Goal: Register for event/course

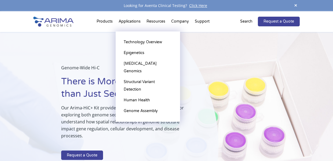
select select "[US_STATE]"
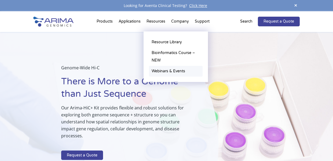
click at [164, 69] on link "Webinars & Events" at bounding box center [176, 71] width 54 height 11
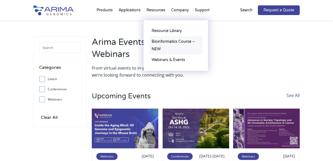
click at [156, 41] on link "Bioinformatics Course – NEW" at bounding box center [176, 45] width 54 height 18
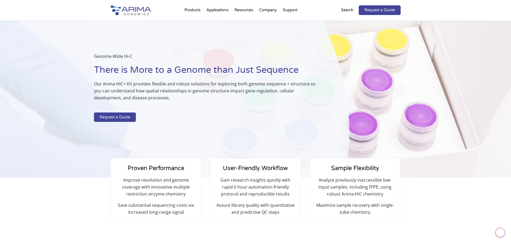
select select "[US_STATE]"
